Goal: Information Seeking & Learning: Learn about a topic

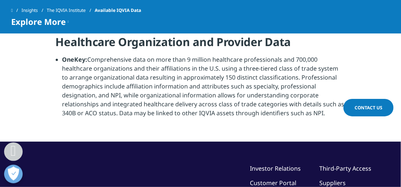
scroll to position [909, 0]
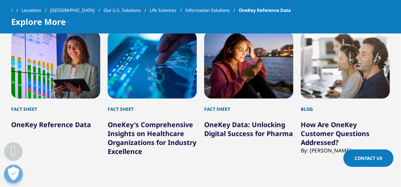
scroll to position [2125, 0]
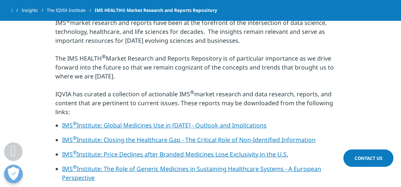
scroll to position [179, 0]
